Goal: Information Seeking & Learning: Learn about a topic

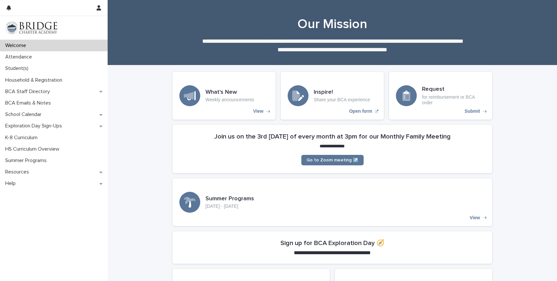
click at [221, 100] on p "Weekly announcements" at bounding box center [230, 100] width 49 height 6
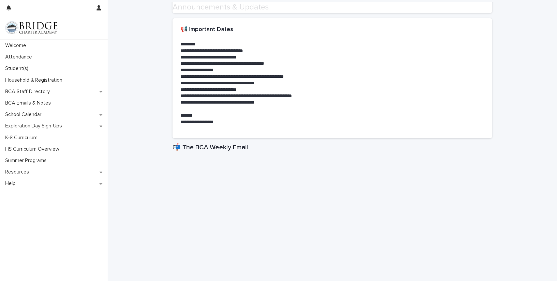
scroll to position [173, 0]
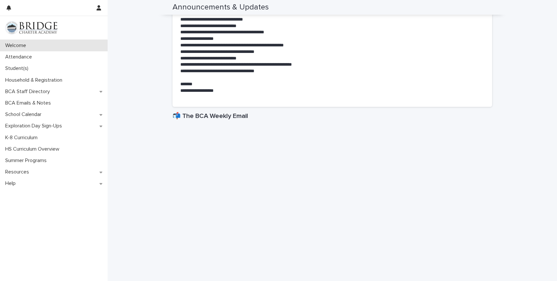
click at [32, 44] on div "Welcome" at bounding box center [54, 45] width 108 height 11
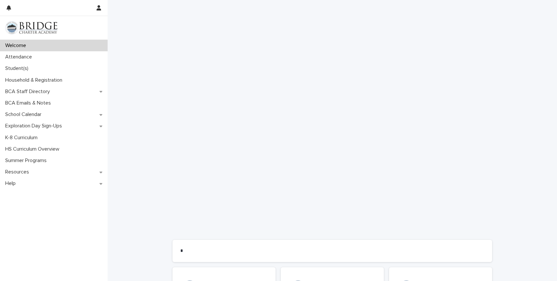
scroll to position [376, 0]
click at [25, 56] on p "Attendance" at bounding box center [20, 57] width 35 height 6
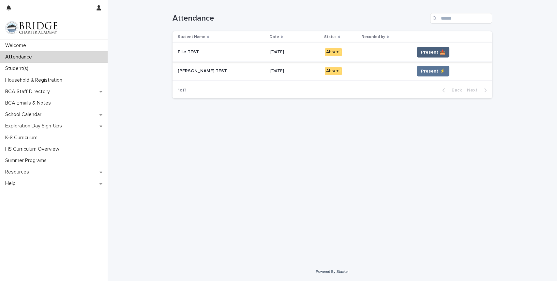
click at [421, 52] on span "Present 📥" at bounding box center [433, 52] width 24 height 7
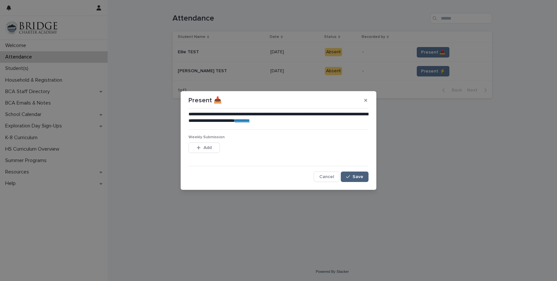
click at [367, 176] on button "Save" at bounding box center [355, 176] width 28 height 10
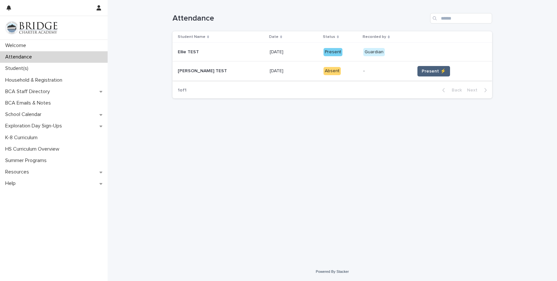
click at [425, 71] on span "Present ⚡" at bounding box center [434, 71] width 24 height 7
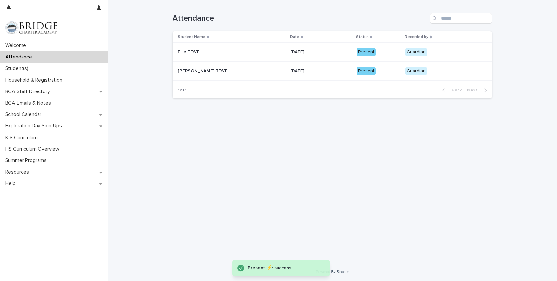
click at [420, 69] on p "Guardian" at bounding box center [435, 71] width 58 height 8
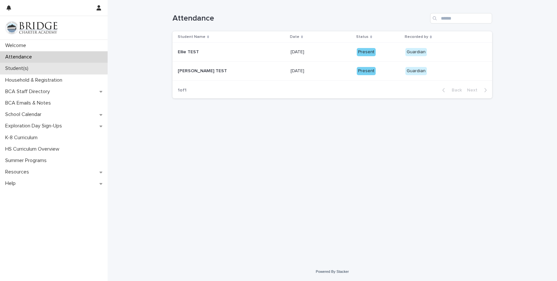
click at [21, 70] on p "Student(s)" at bounding box center [18, 68] width 31 height 6
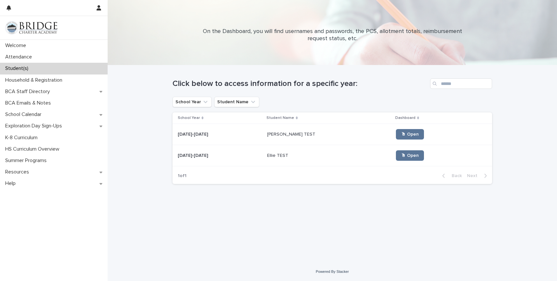
click at [184, 136] on p "2025-2026" at bounding box center [194, 133] width 32 height 7
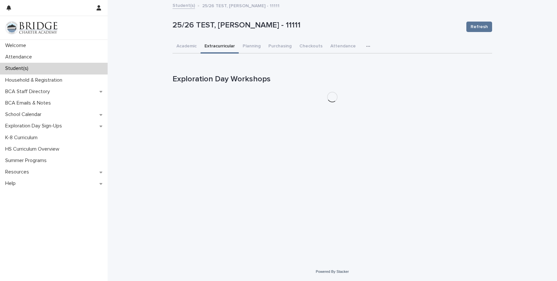
click at [216, 46] on button "Extracurricular" at bounding box center [220, 47] width 38 height 14
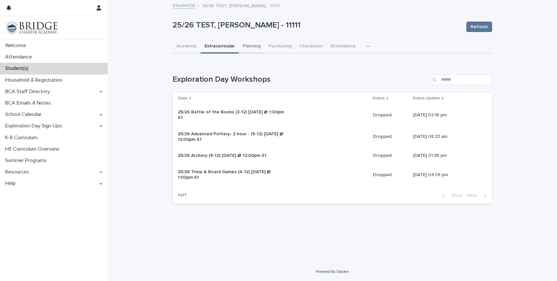
click at [251, 45] on button "Planning" at bounding box center [252, 47] width 26 height 14
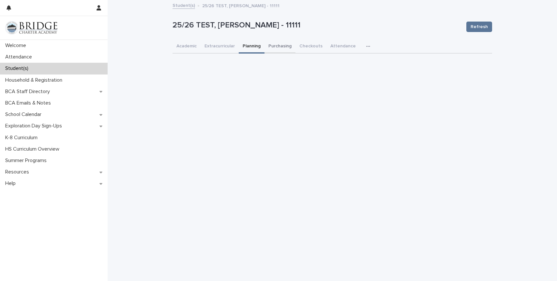
click at [282, 48] on button "Purchasing" at bounding box center [280, 47] width 31 height 14
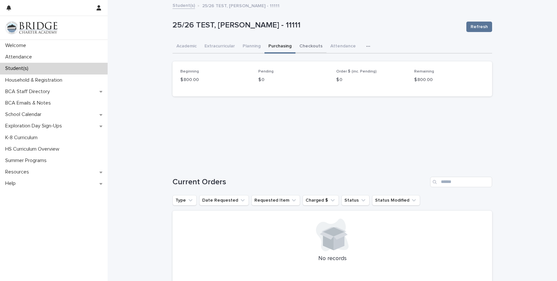
click at [304, 45] on button "Checkouts" at bounding box center [311, 47] width 31 height 14
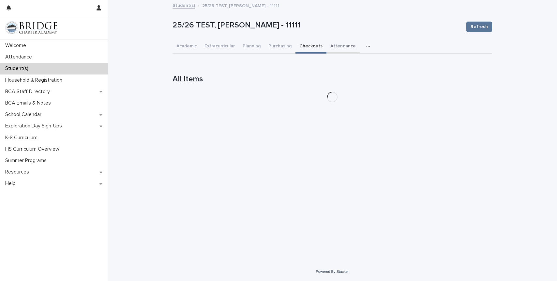
click at [343, 47] on button "Attendance" at bounding box center [343, 47] width 33 height 14
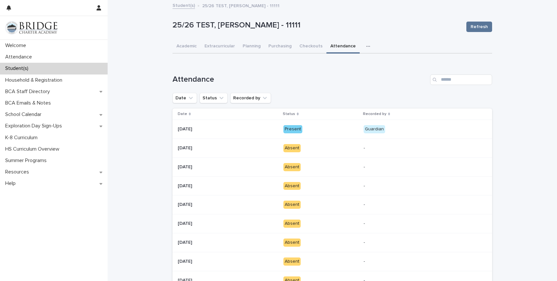
click at [366, 46] on icon "button" at bounding box center [368, 46] width 4 height 5
click at [343, 63] on span "General" at bounding box center [337, 63] width 17 height 5
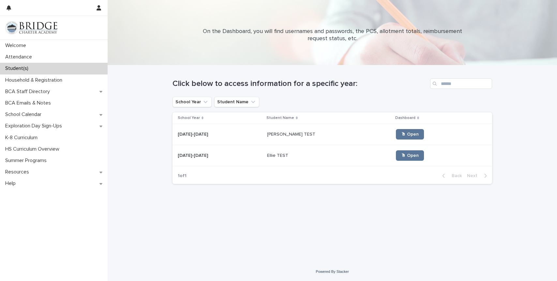
click at [284, 155] on p "Ellie TEST" at bounding box center [278, 154] width 23 height 7
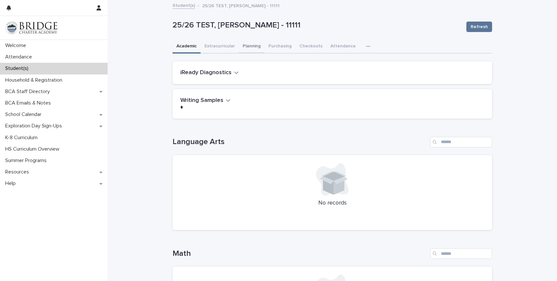
click at [248, 45] on button "Planning" at bounding box center [252, 47] width 26 height 14
